Goal: Task Accomplishment & Management: Manage account settings

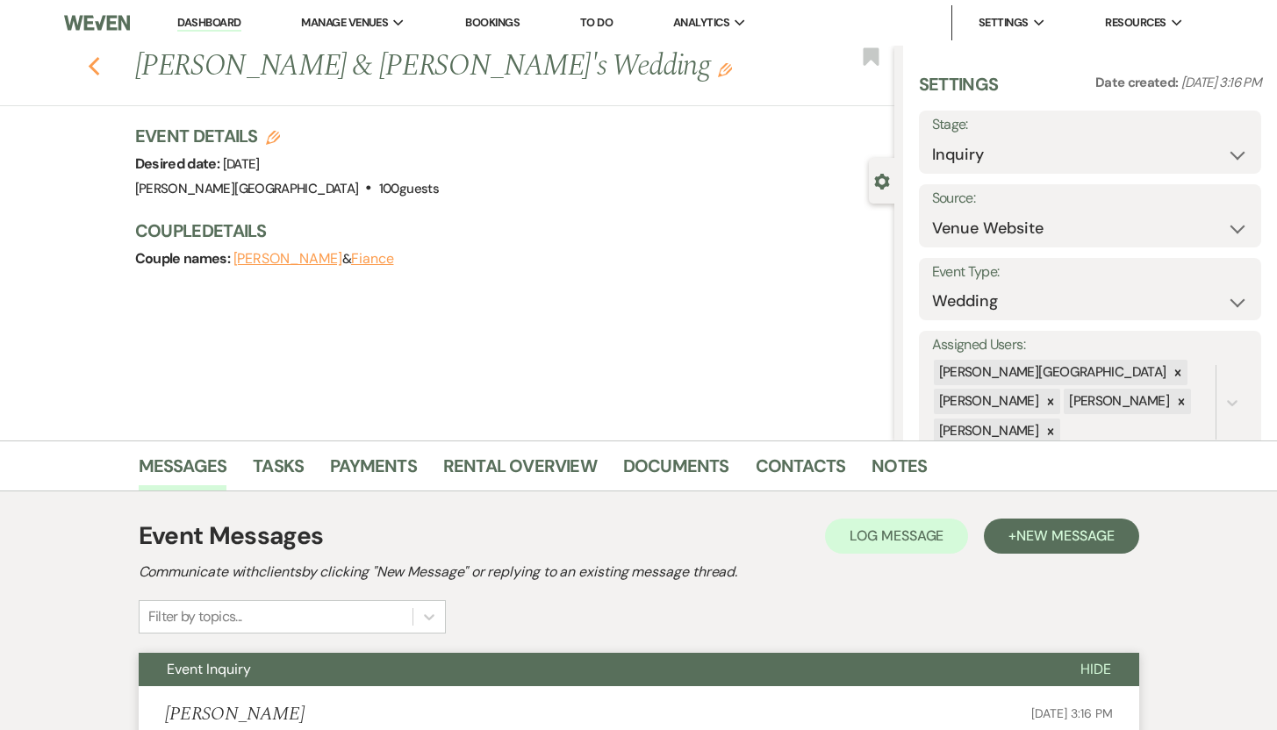
click at [97, 61] on icon "Previous" at bounding box center [94, 66] width 13 height 21
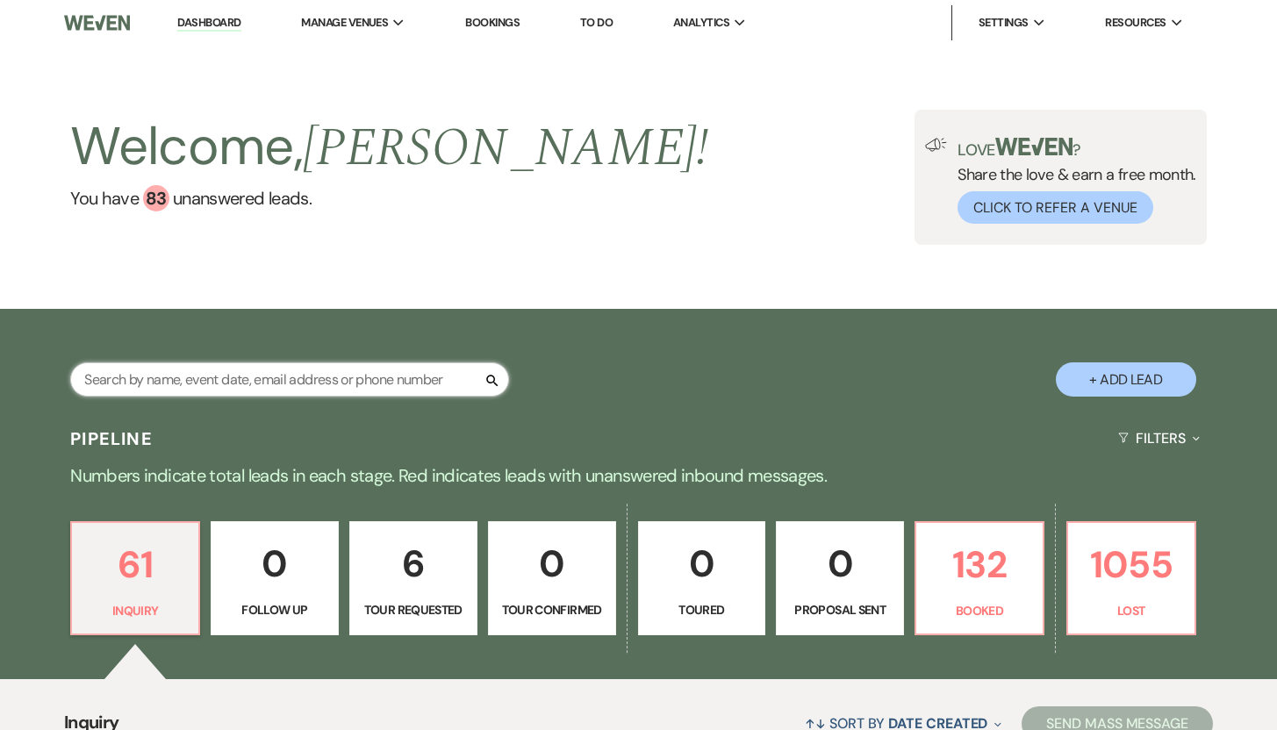
click at [184, 371] on input "text" at bounding box center [289, 379] width 439 height 34
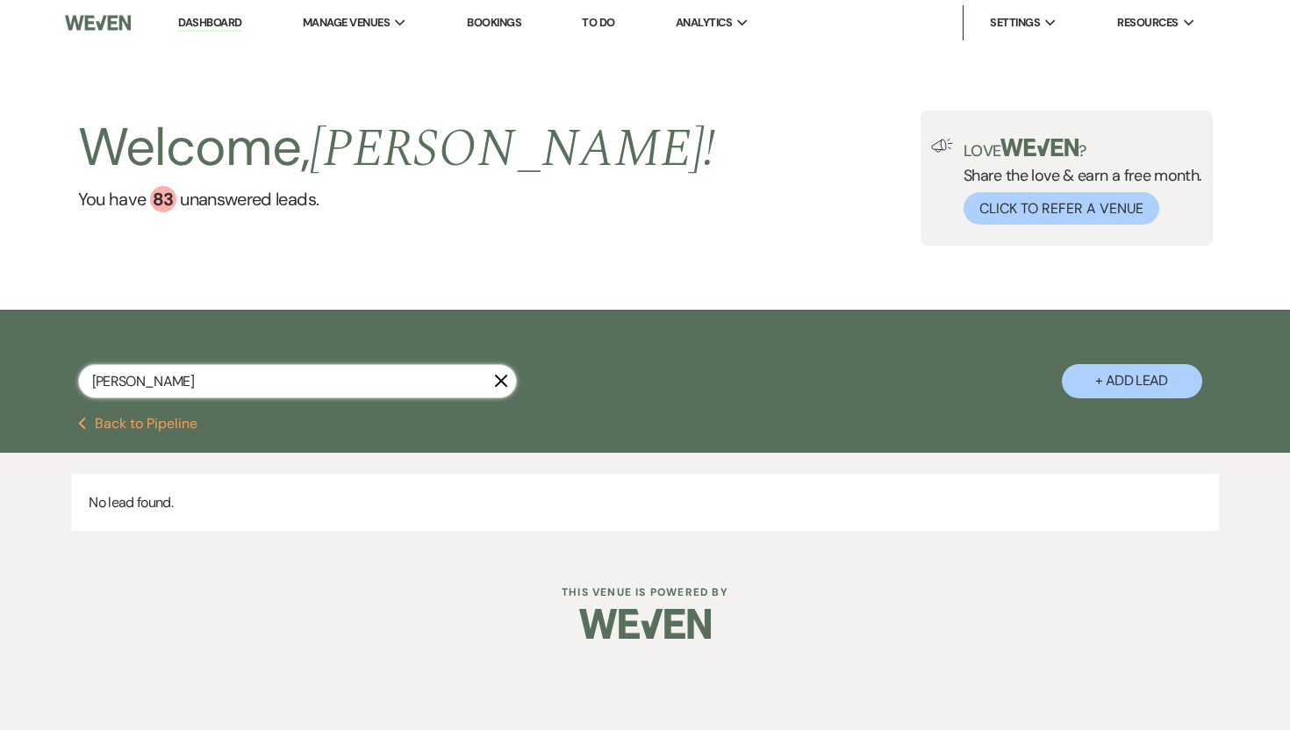
type input "[PERSON_NAME]"
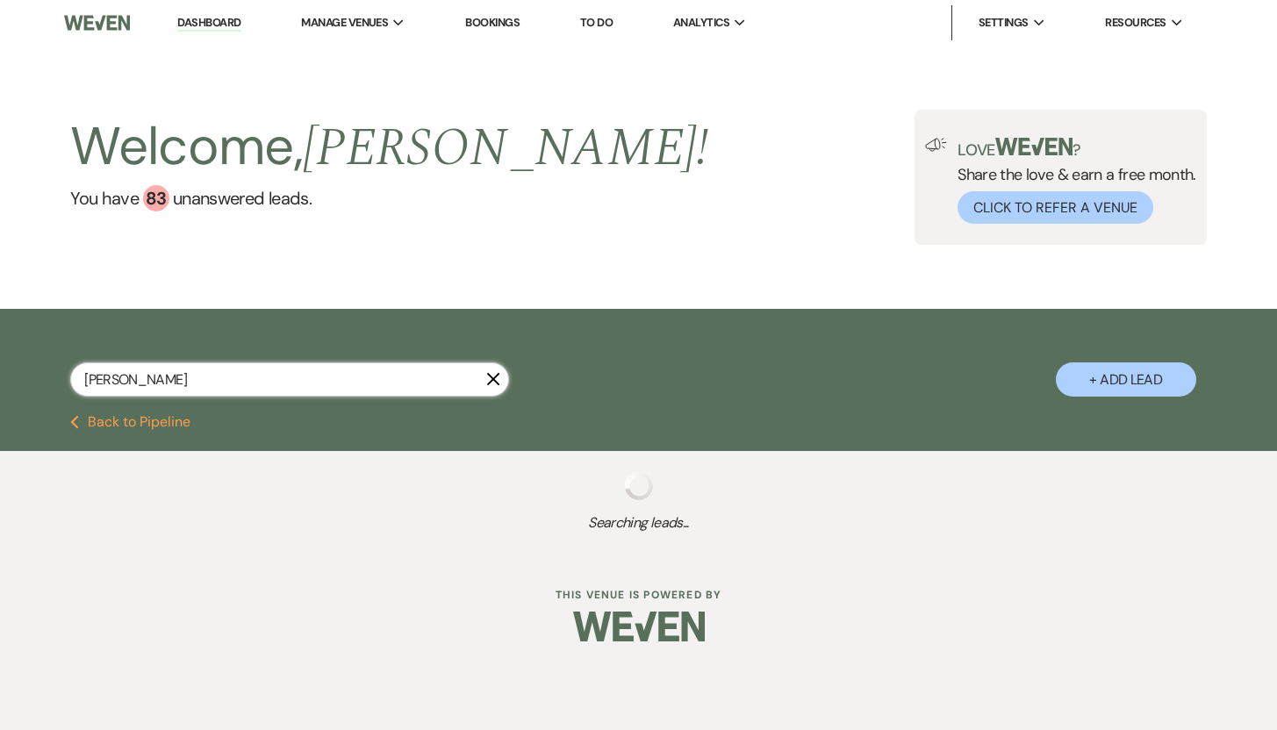
select select "8"
select select "6"
select select "8"
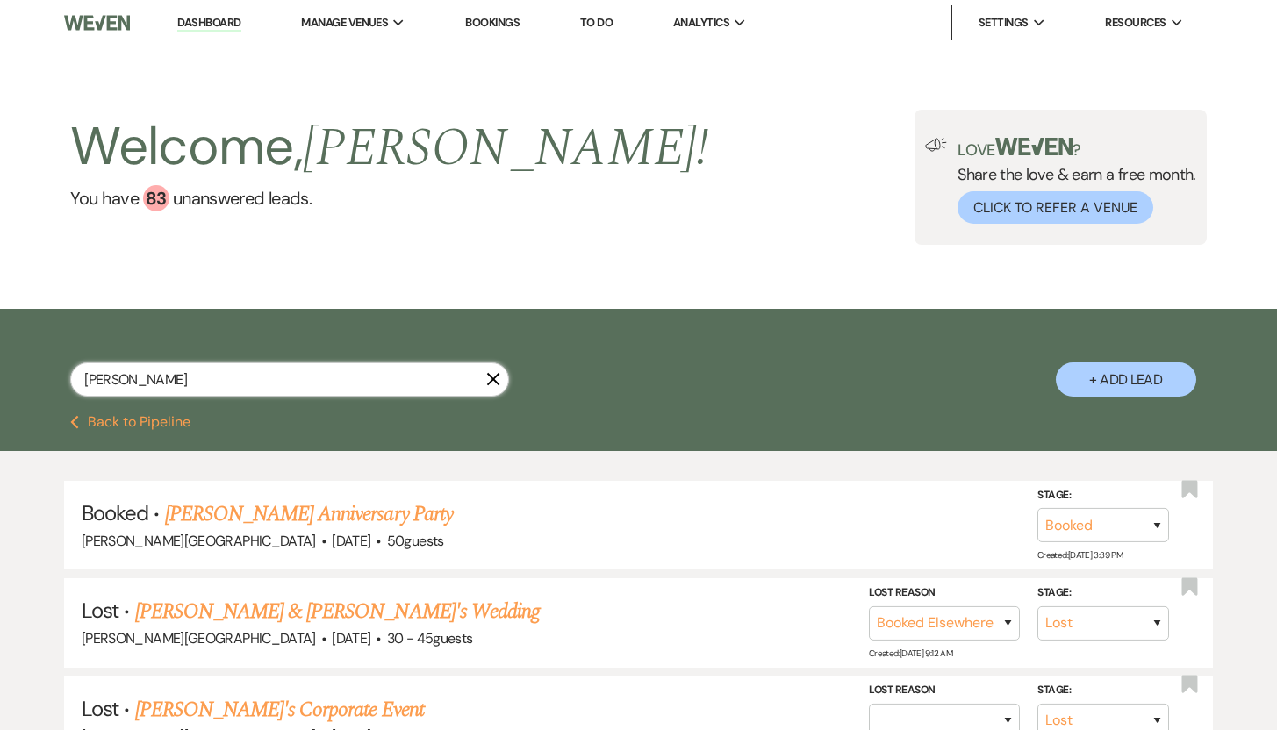
type input "[PERSON_NAME]"
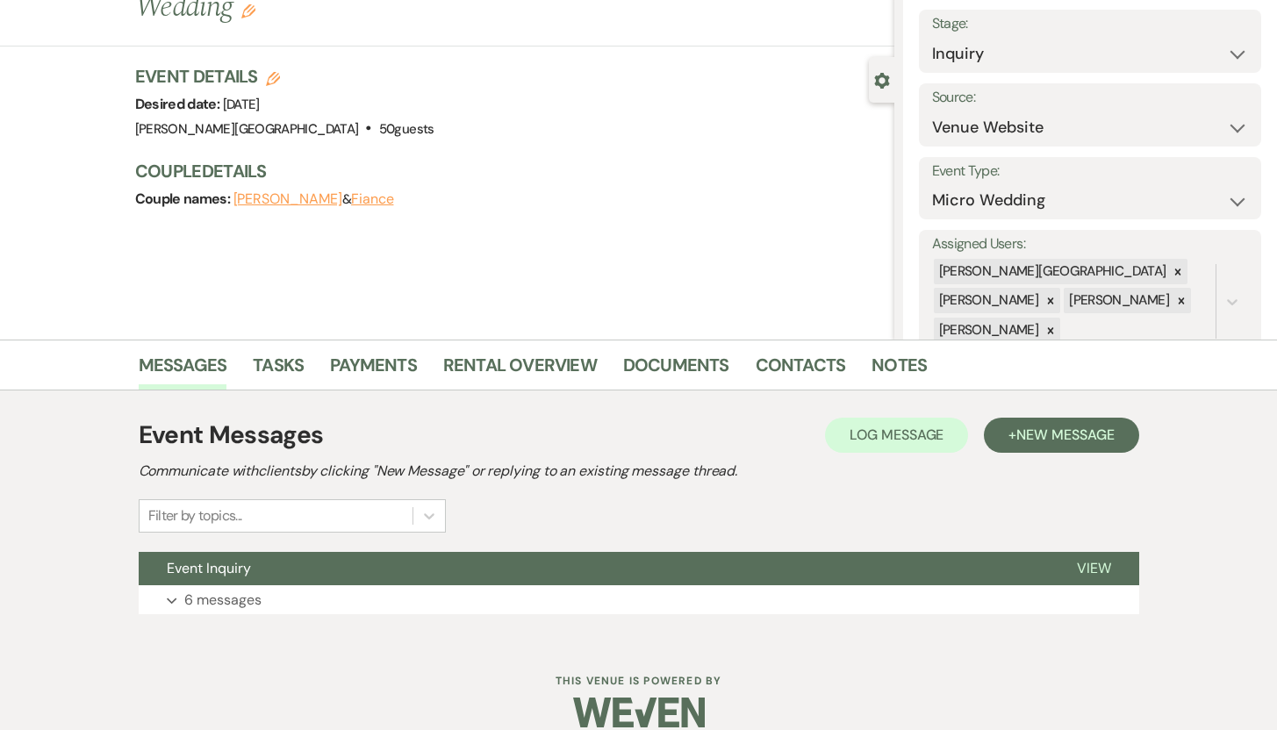
scroll to position [125, 0]
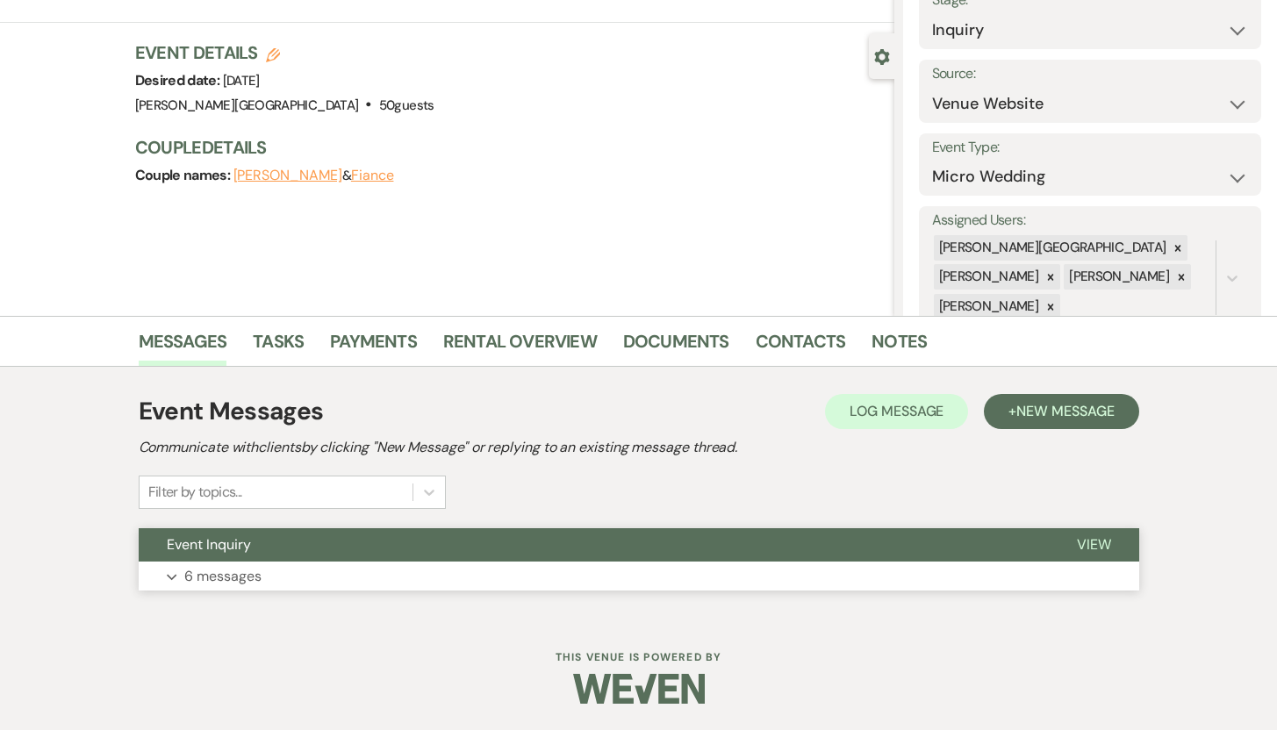
click at [229, 580] on p "6 messages" at bounding box center [222, 576] width 77 height 23
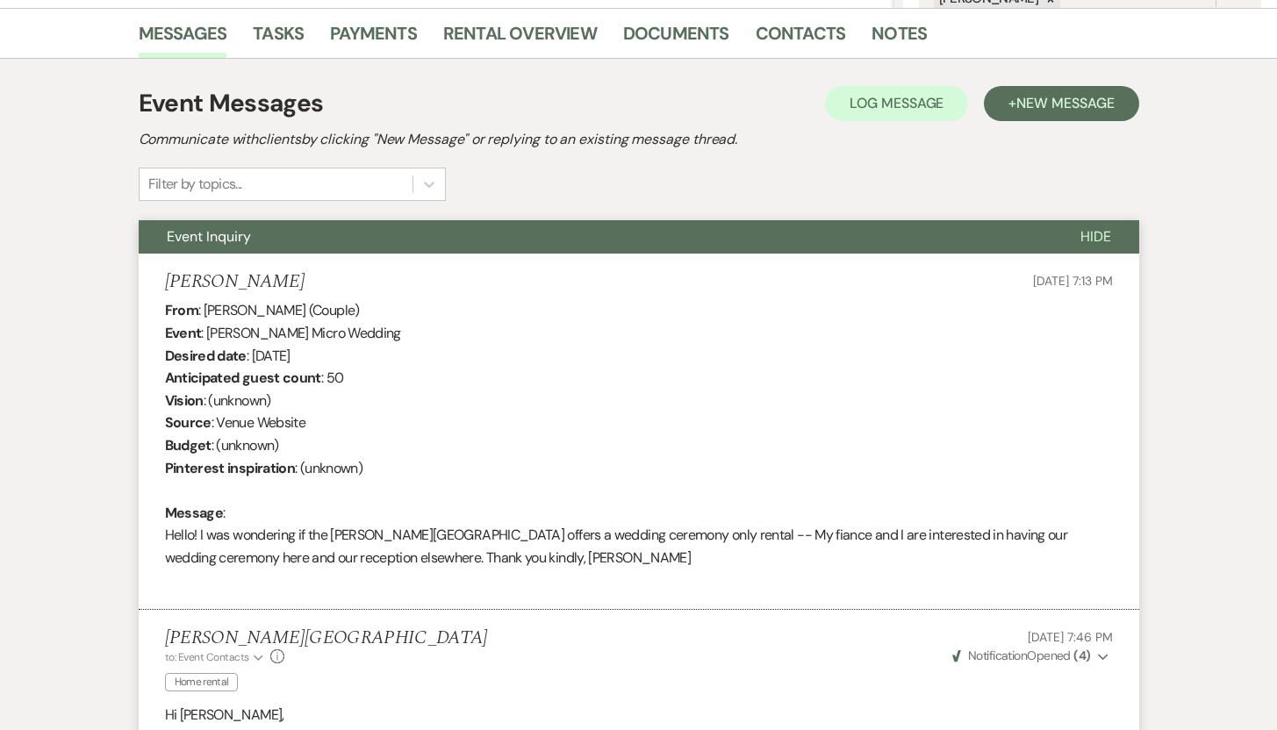
scroll to position [435, 0]
